Goal: Task Accomplishment & Management: Manage account settings

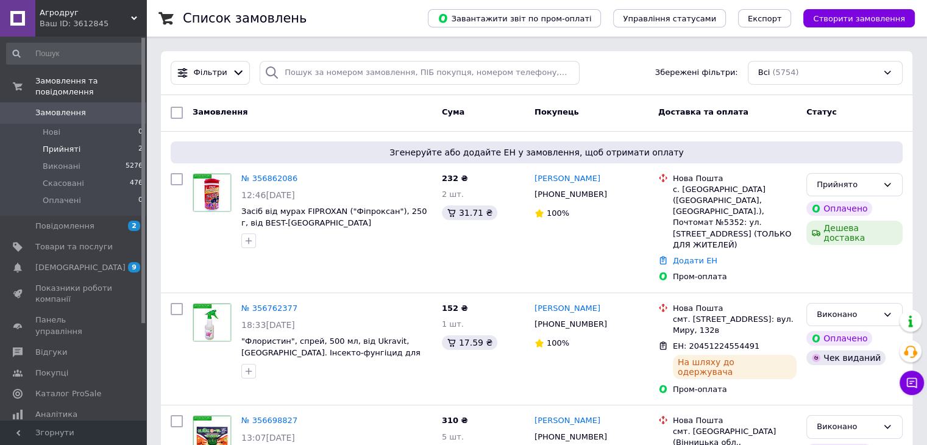
click at [52, 144] on span "Прийняті" at bounding box center [62, 149] width 38 height 11
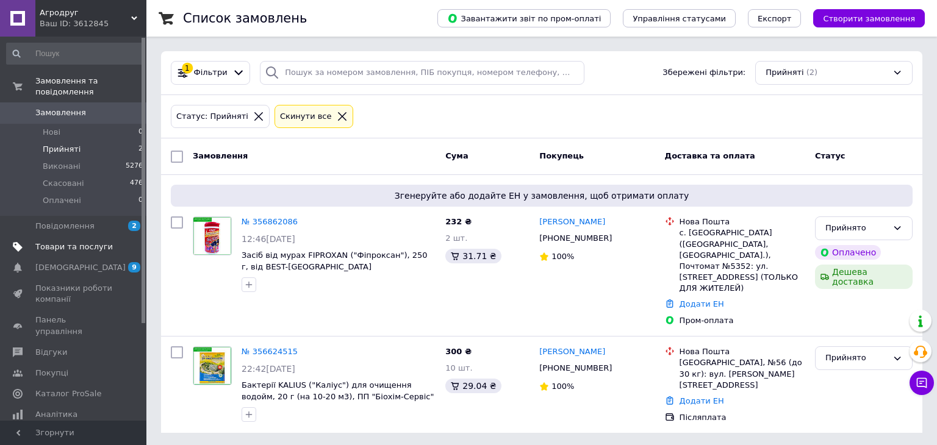
click at [43, 241] on span "Товари та послуги" at bounding box center [73, 246] width 77 height 11
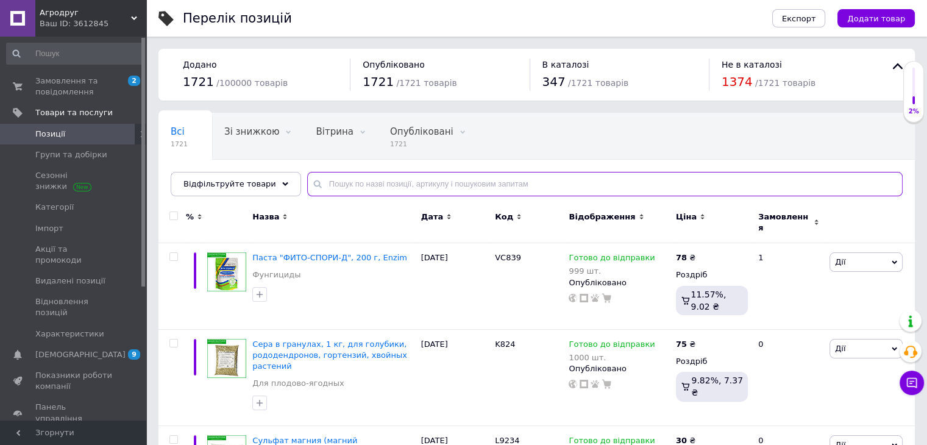
click at [404, 187] on input "text" at bounding box center [605, 184] width 596 height 24
type input "комбат"
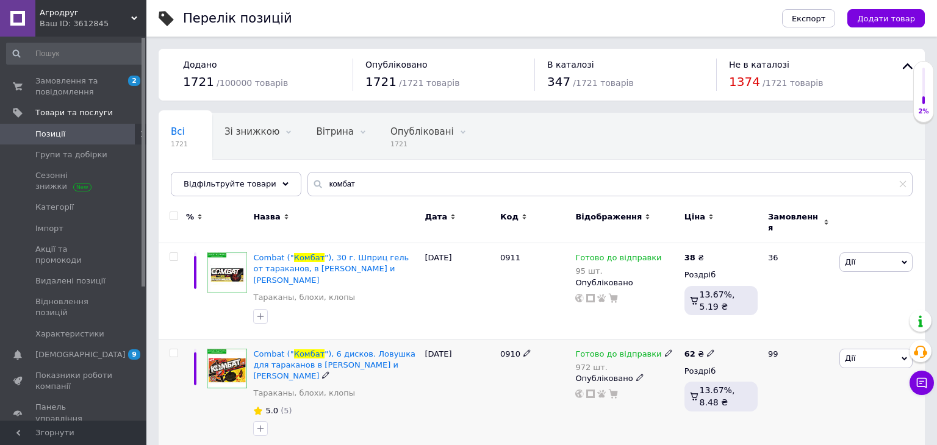
click at [665, 349] on icon at bounding box center [668, 352] width 7 height 7
click at [713, 390] on li "Немає в наявності" at bounding box center [731, 398] width 116 height 17
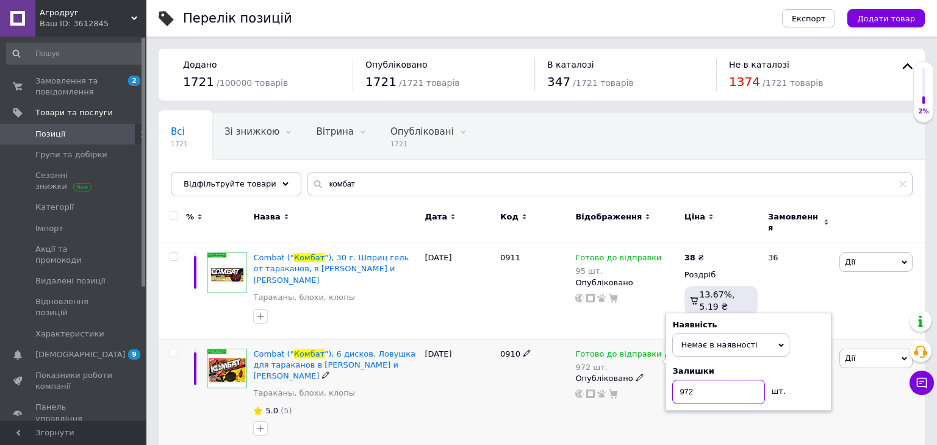
click at [713, 380] on input "972" at bounding box center [718, 392] width 93 height 24
type input "0"
click at [627, 402] on div "Готово до відправки 972 шт. Наявність Немає в наявності В наявності Під замовле…" at bounding box center [626, 395] width 109 height 112
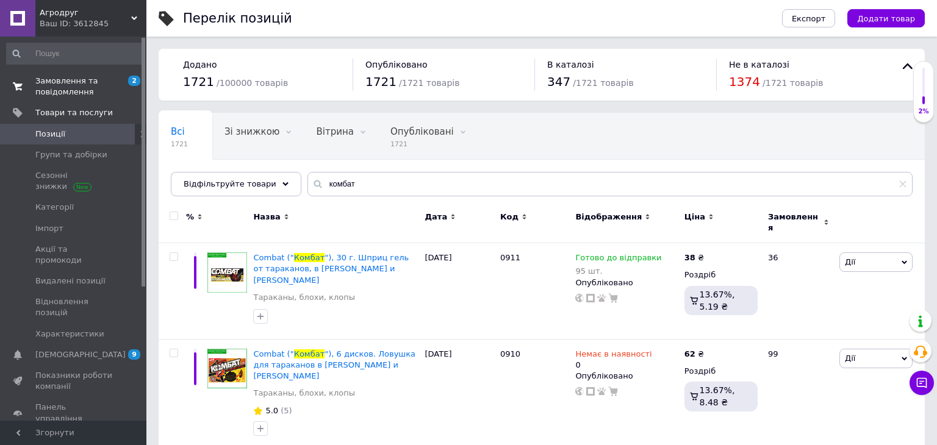
click at [46, 88] on span "Замовлення та повідомлення" at bounding box center [73, 87] width 77 height 22
